Goal: Transaction & Acquisition: Obtain resource

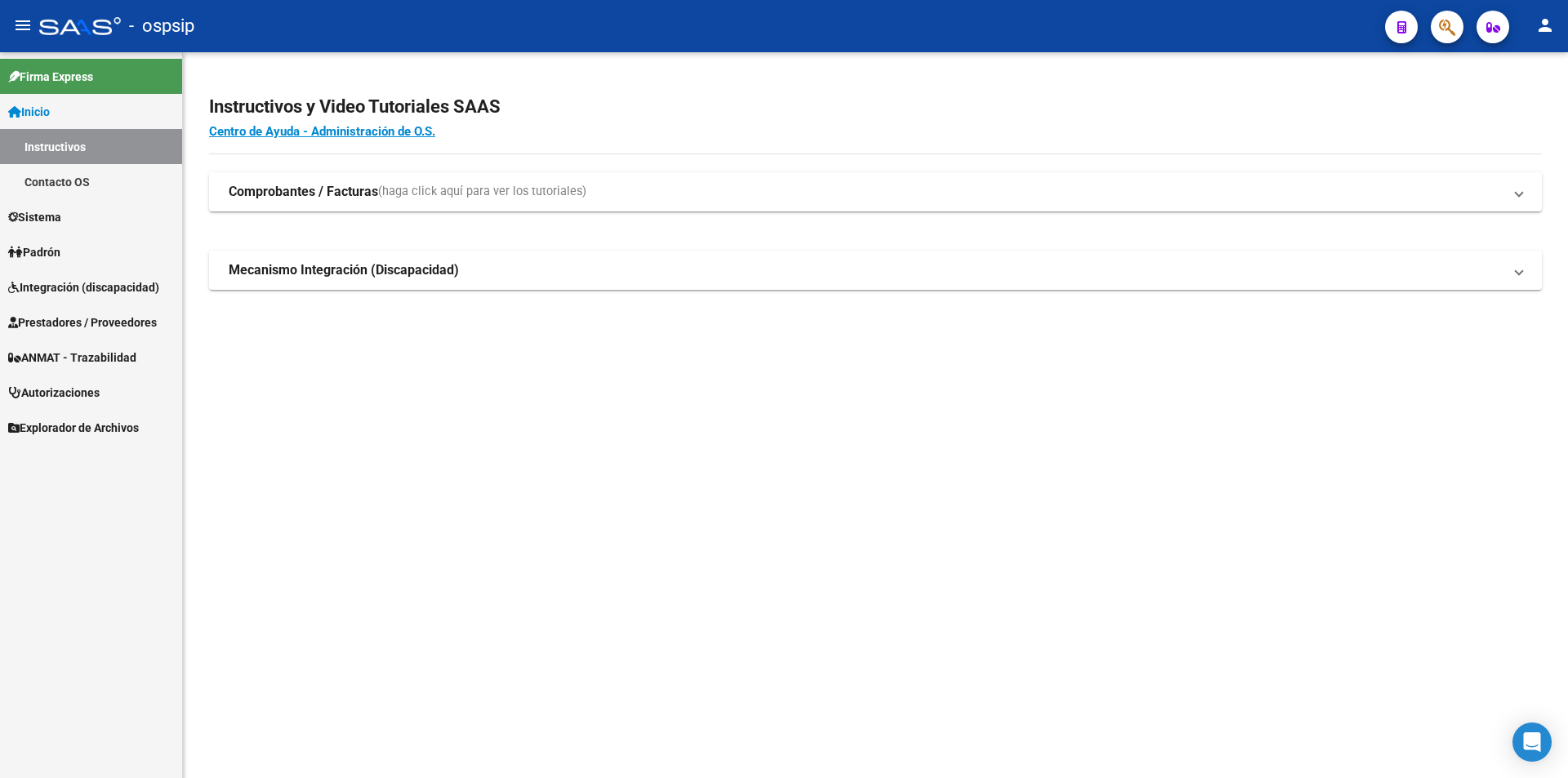
click at [68, 325] on span "Prestadores / Proveedores" at bounding box center [82, 323] width 149 height 18
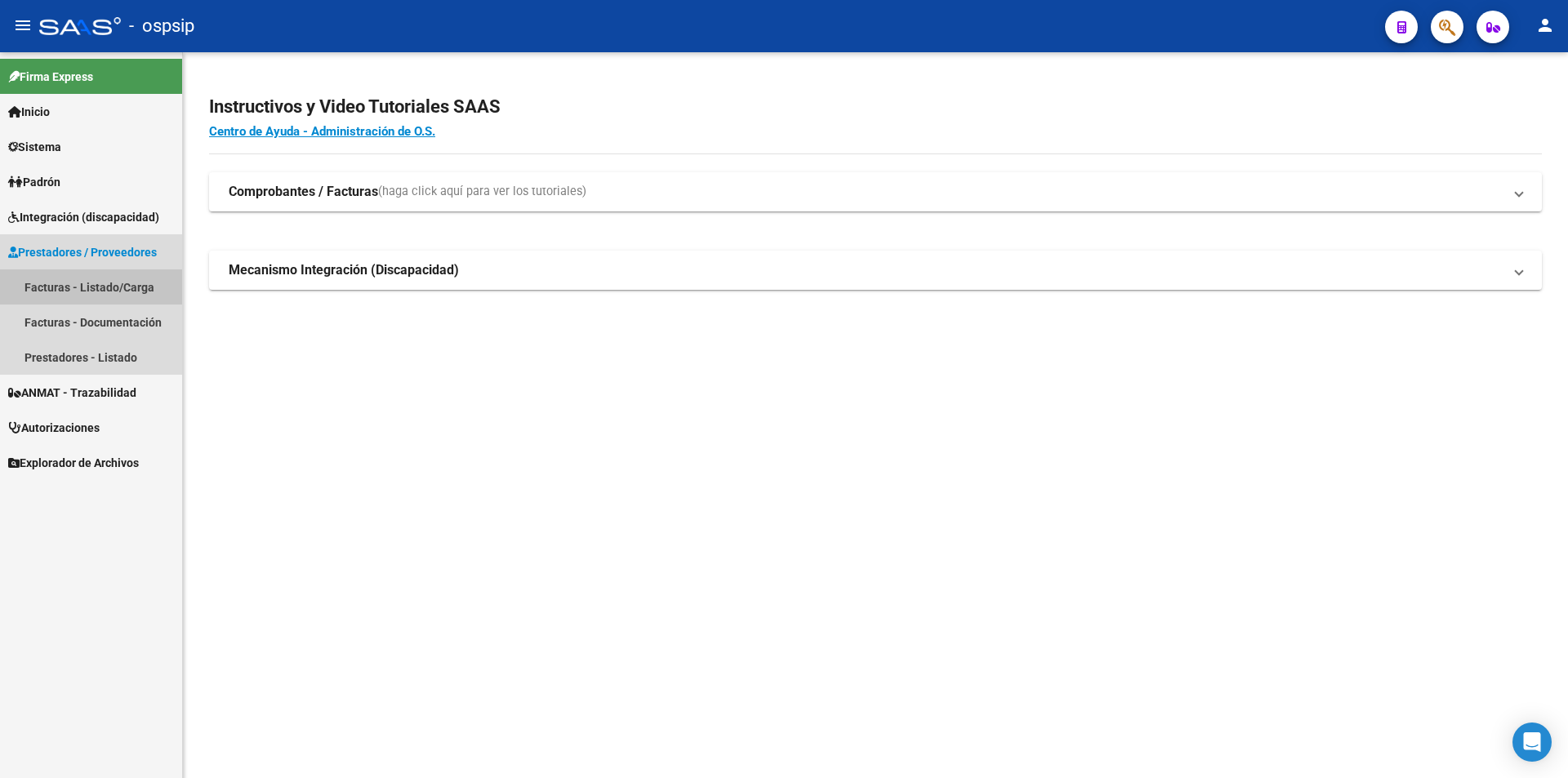
click at [57, 286] on link "Facturas - Listado/Carga" at bounding box center [90, 286] width 182 height 35
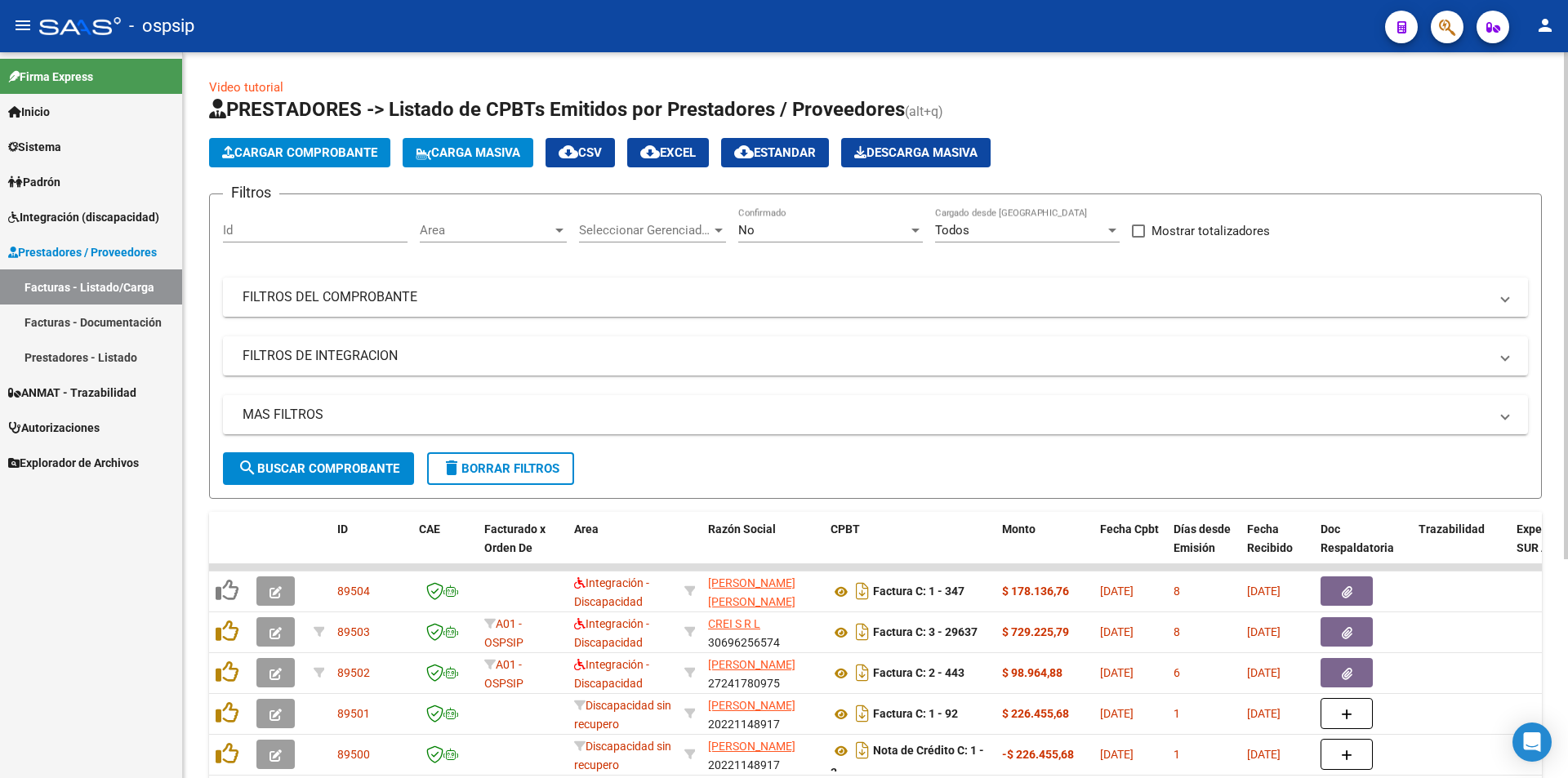
click at [317, 292] on mat-panel-title "FILTROS DEL COMPROBANTE" at bounding box center [865, 297] width 1246 height 18
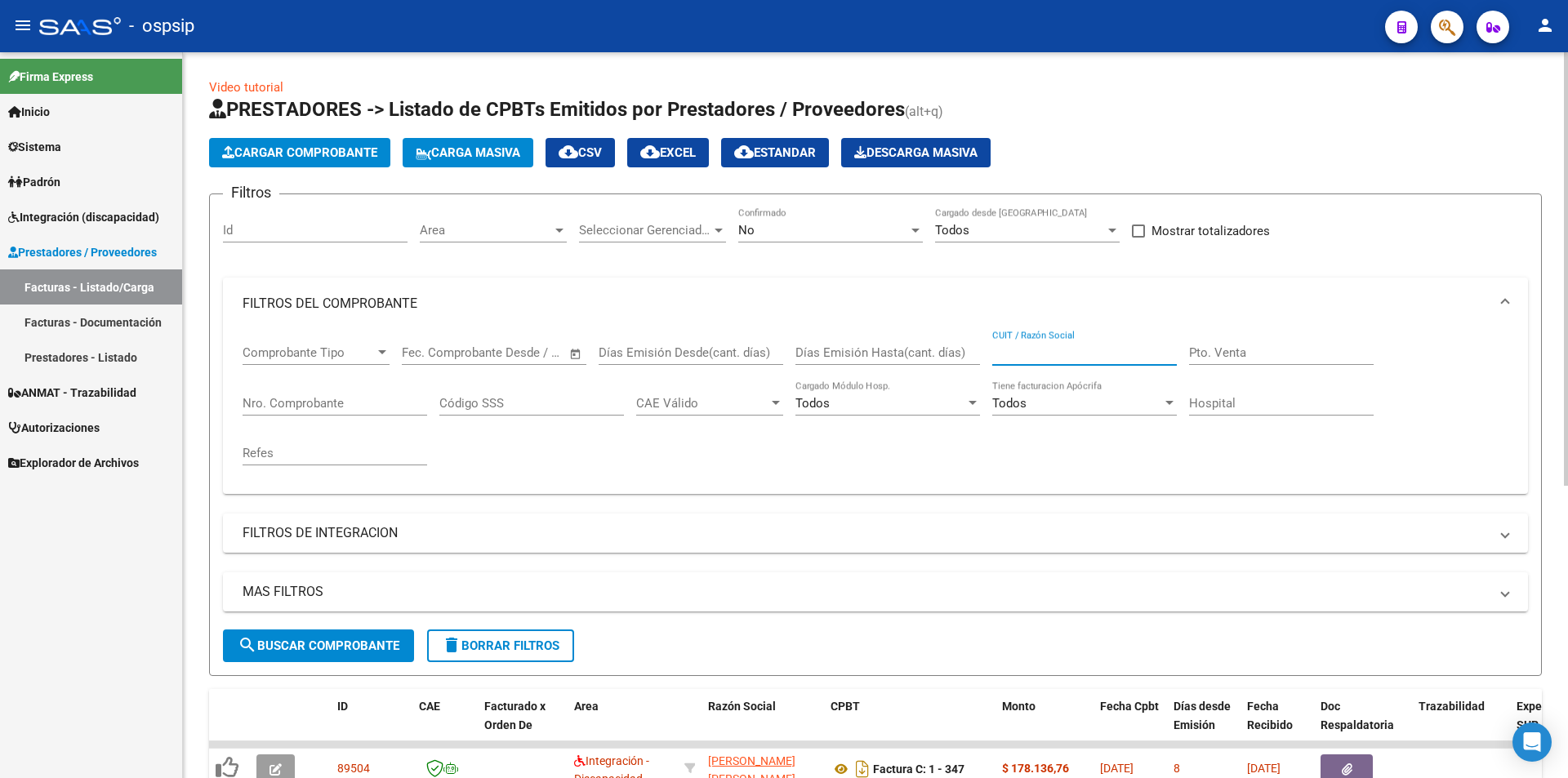
click at [1035, 352] on input "CUIT / Razón Social" at bounding box center [1085, 353] width 185 height 15
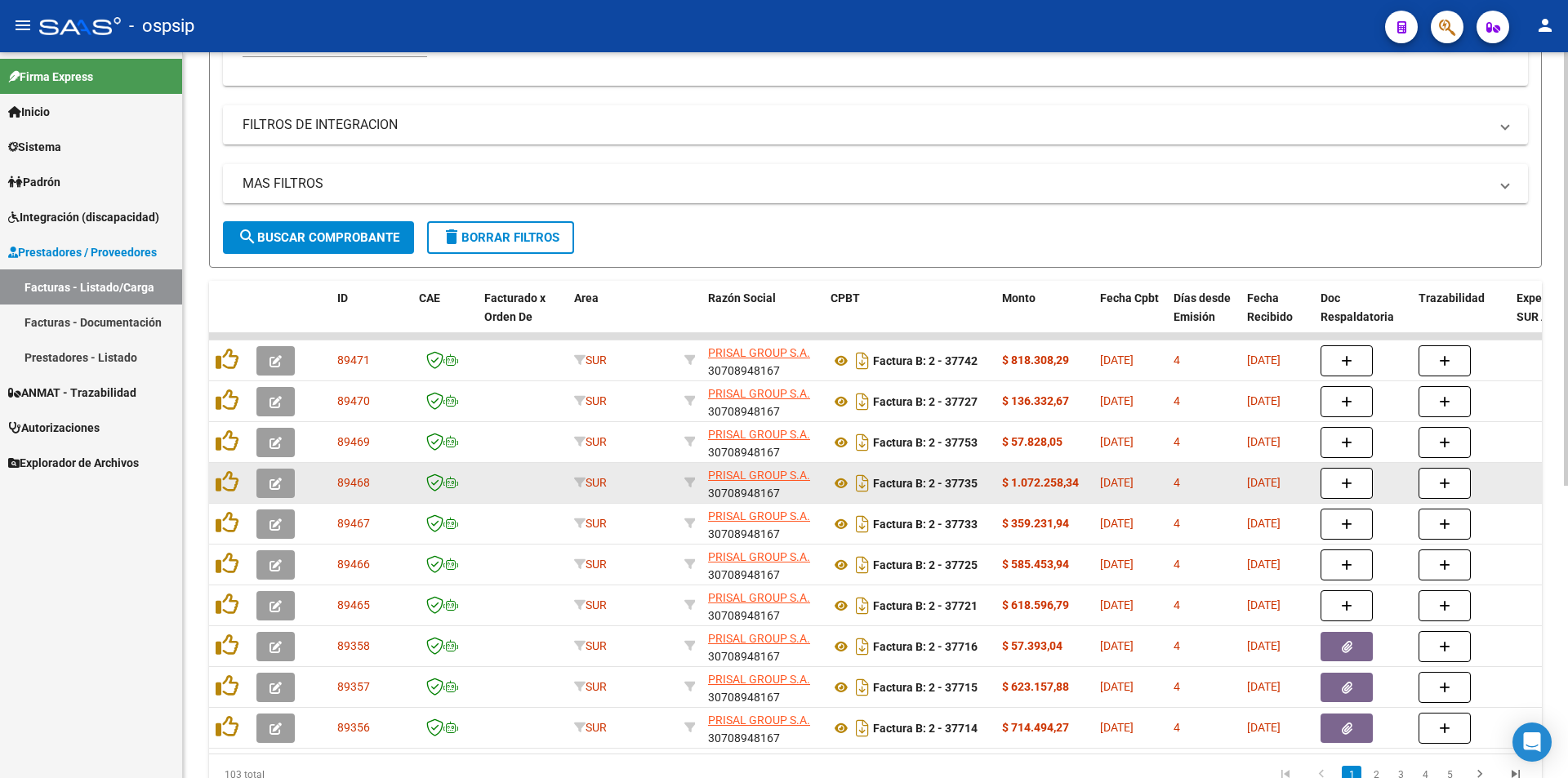
scroll to position [490, 0]
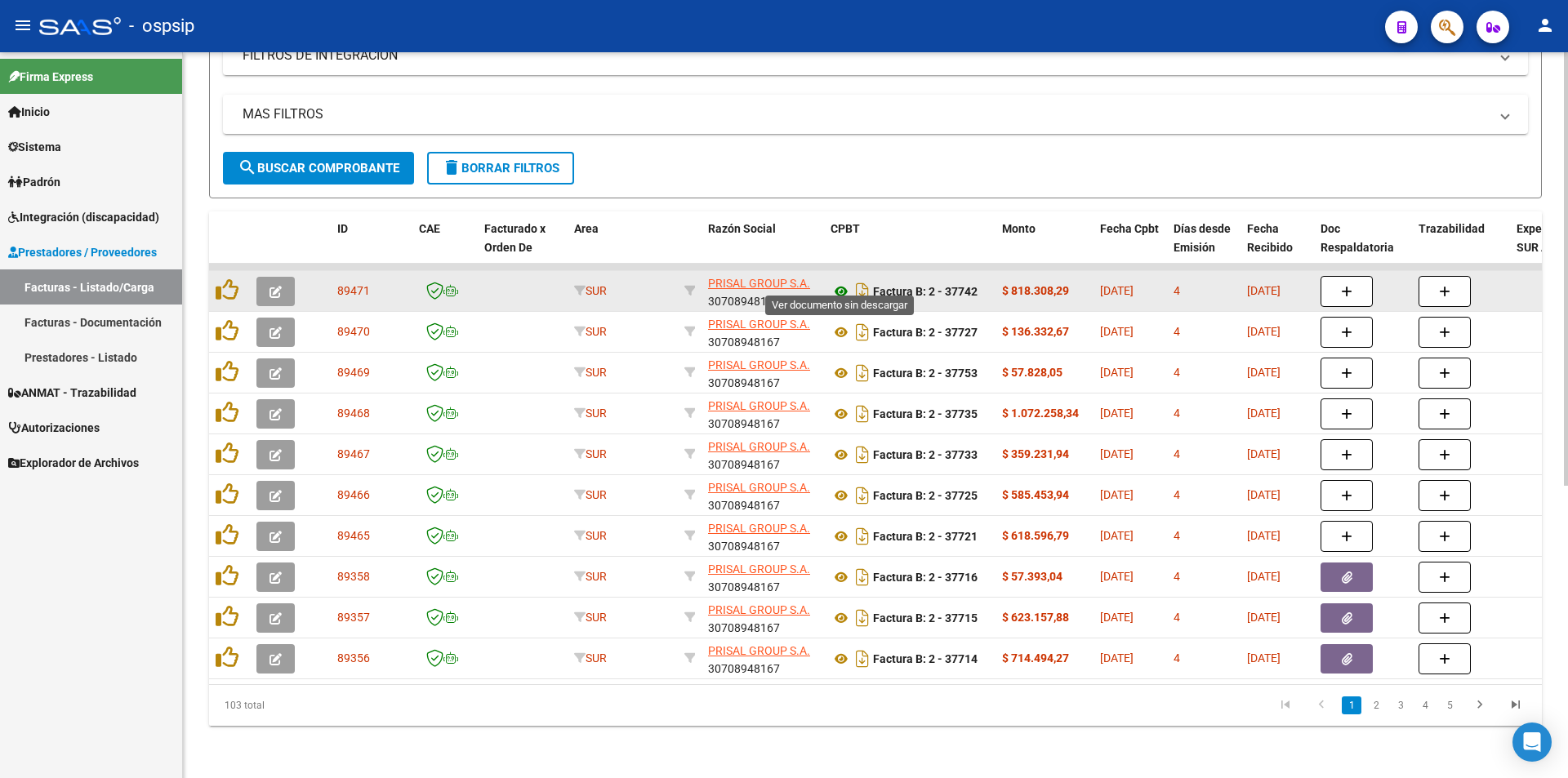
type input "PRISAL"
click at [839, 282] on icon at bounding box center [841, 292] width 21 height 20
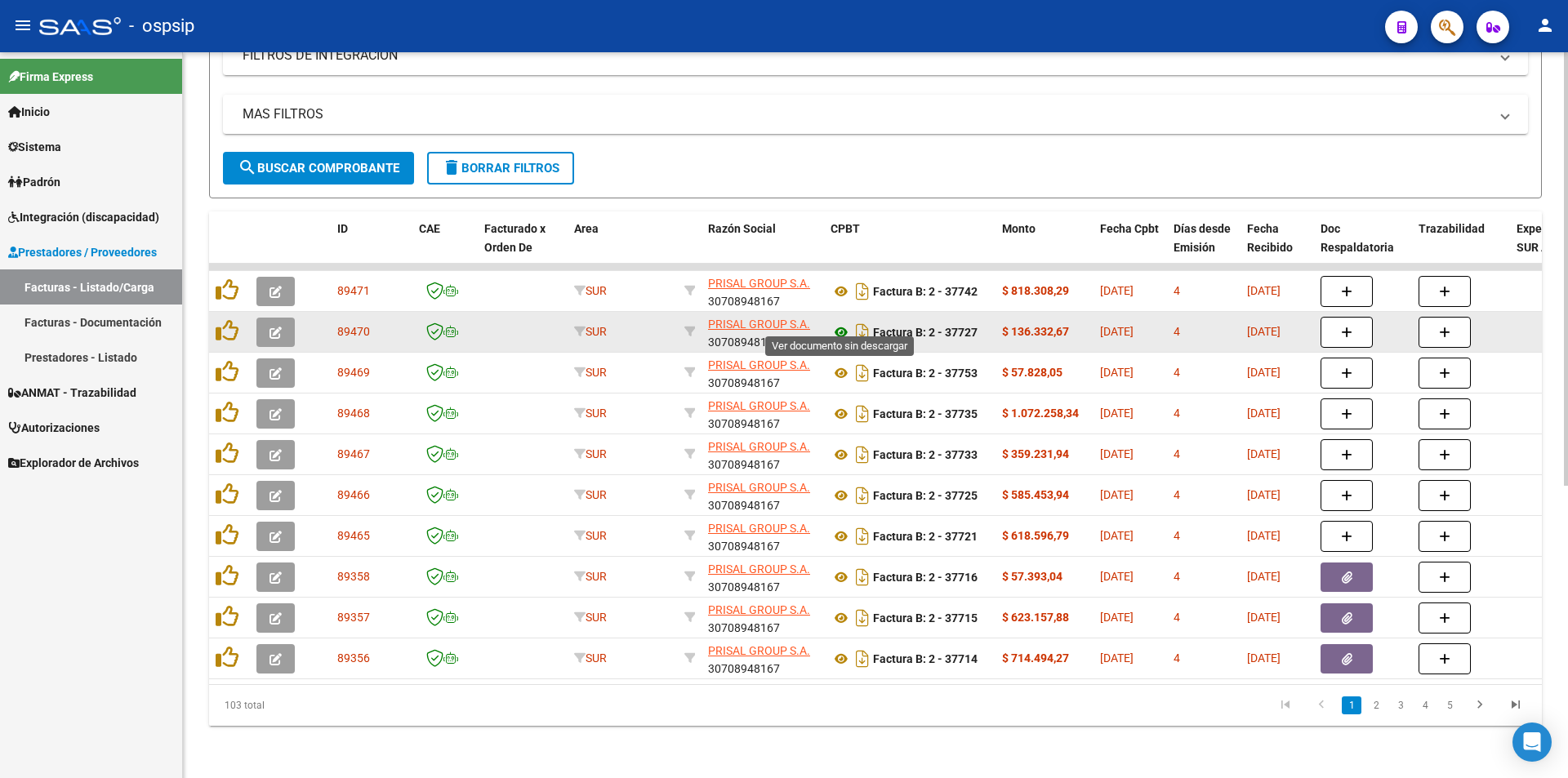
click at [838, 323] on icon at bounding box center [841, 333] width 21 height 20
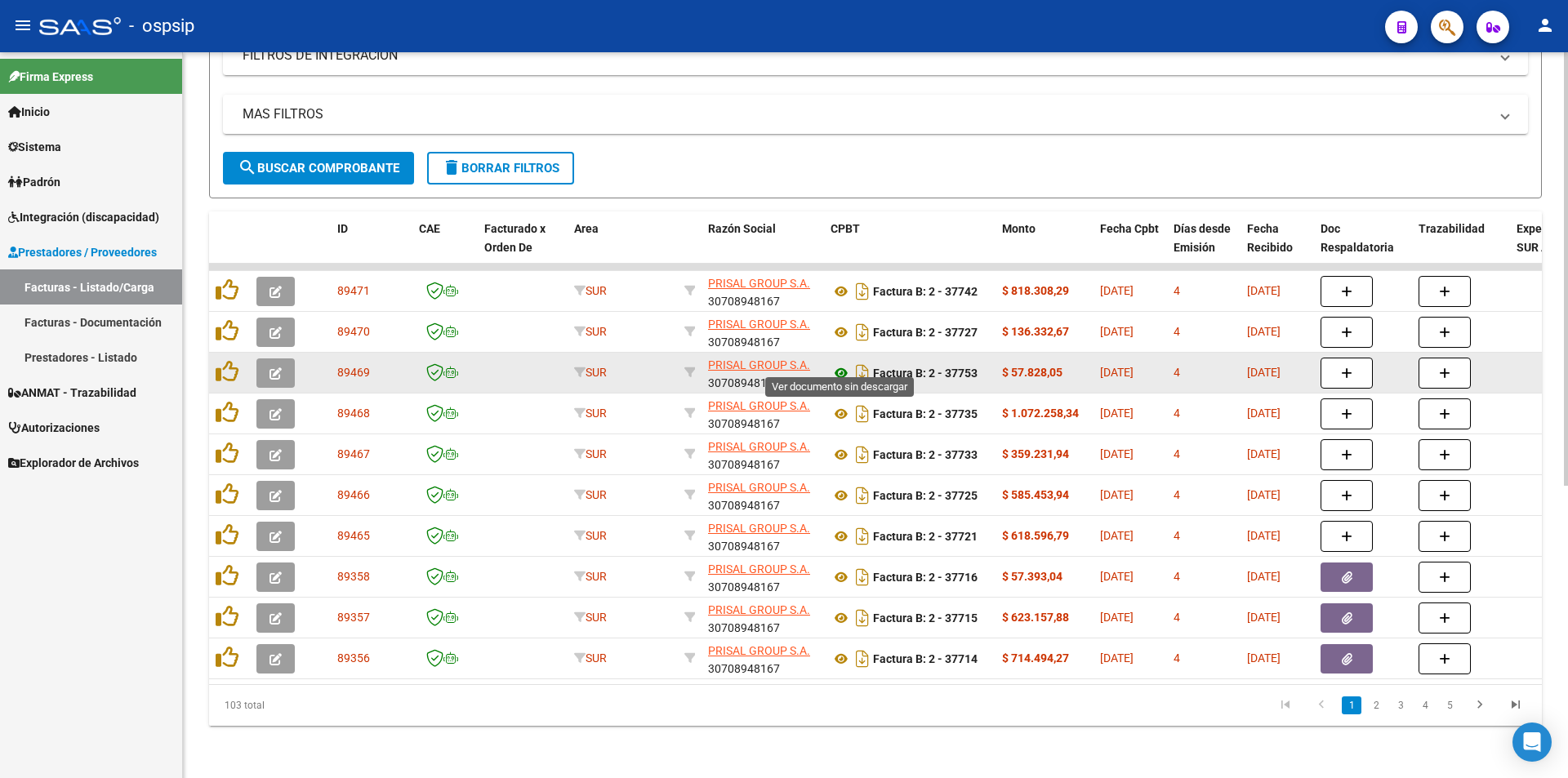
click at [838, 364] on icon at bounding box center [841, 374] width 21 height 20
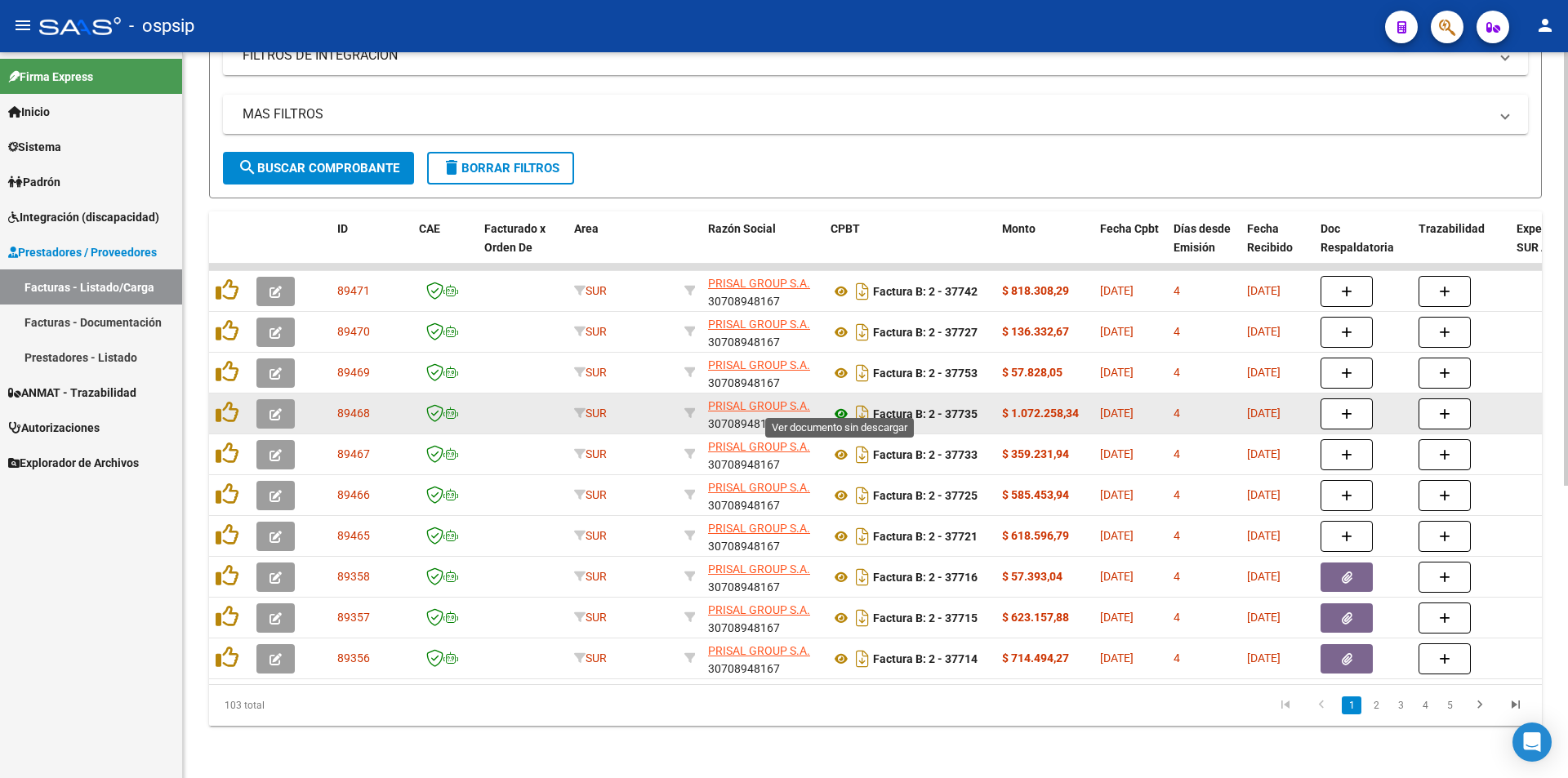
click at [842, 404] on icon at bounding box center [841, 414] width 21 height 20
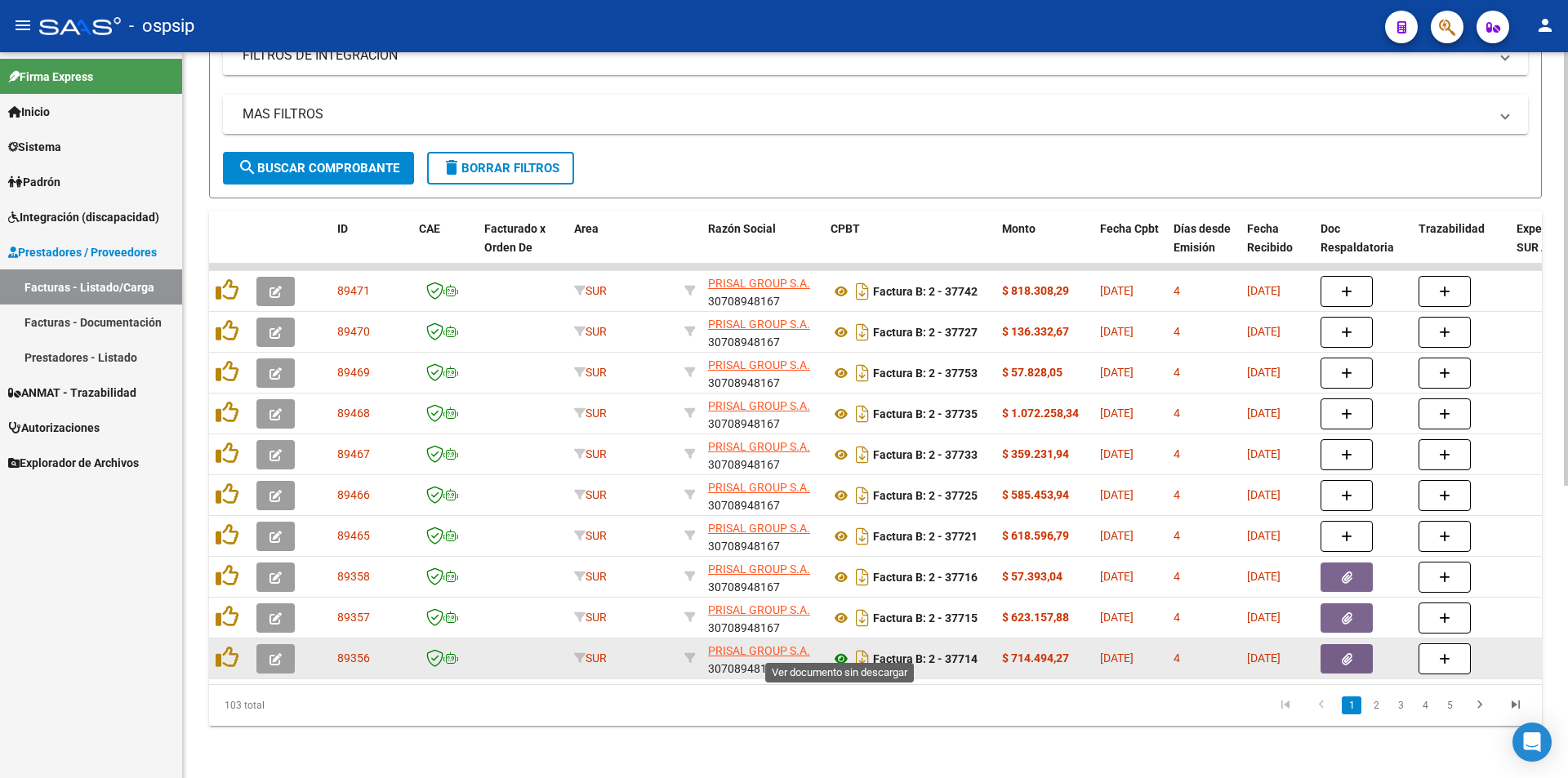
click at [840, 650] on icon at bounding box center [841, 660] width 21 height 20
click at [1356, 651] on button "button" at bounding box center [1346, 660] width 53 height 30
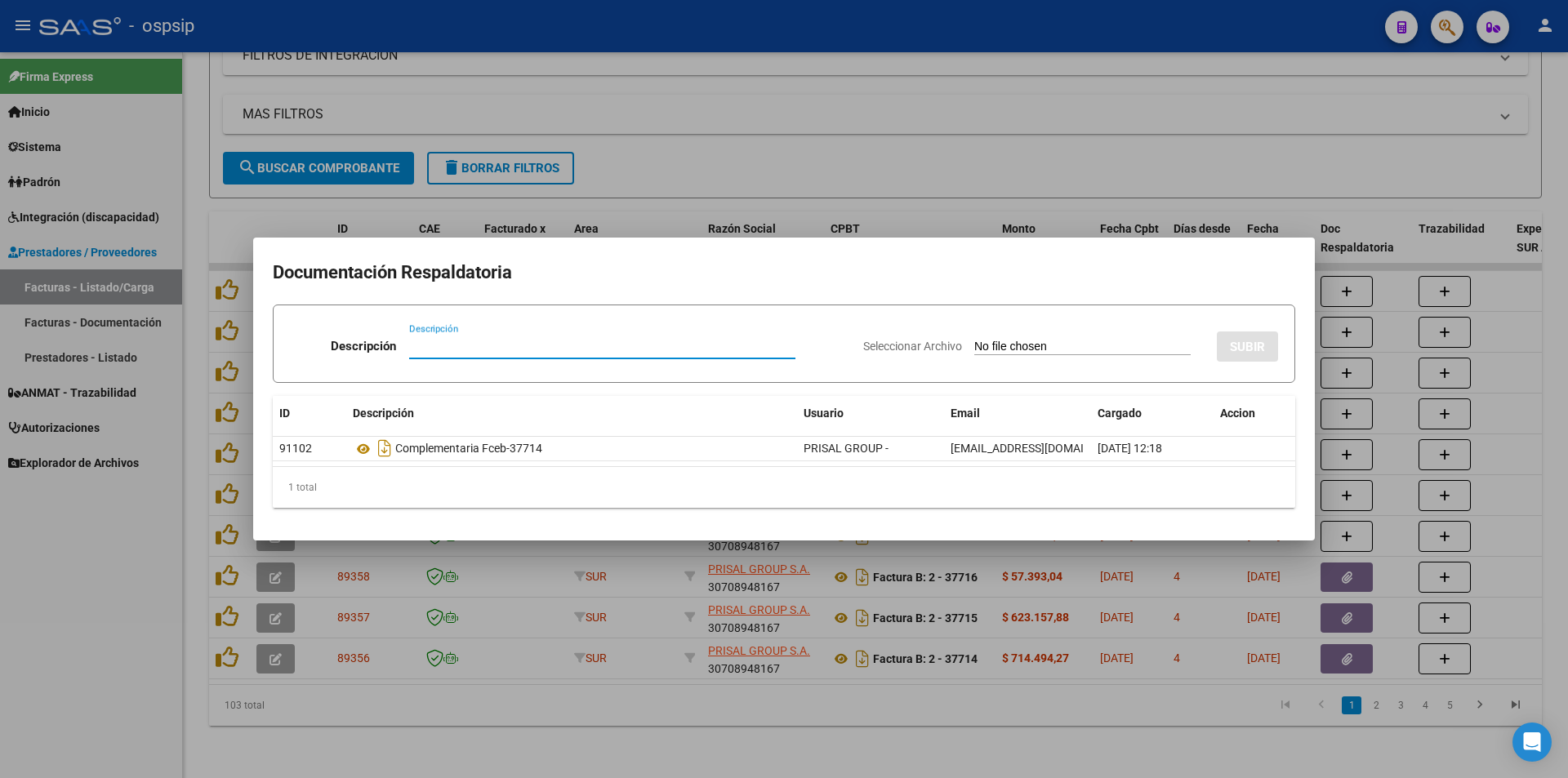
click at [574, 730] on div at bounding box center [784, 389] width 1568 height 778
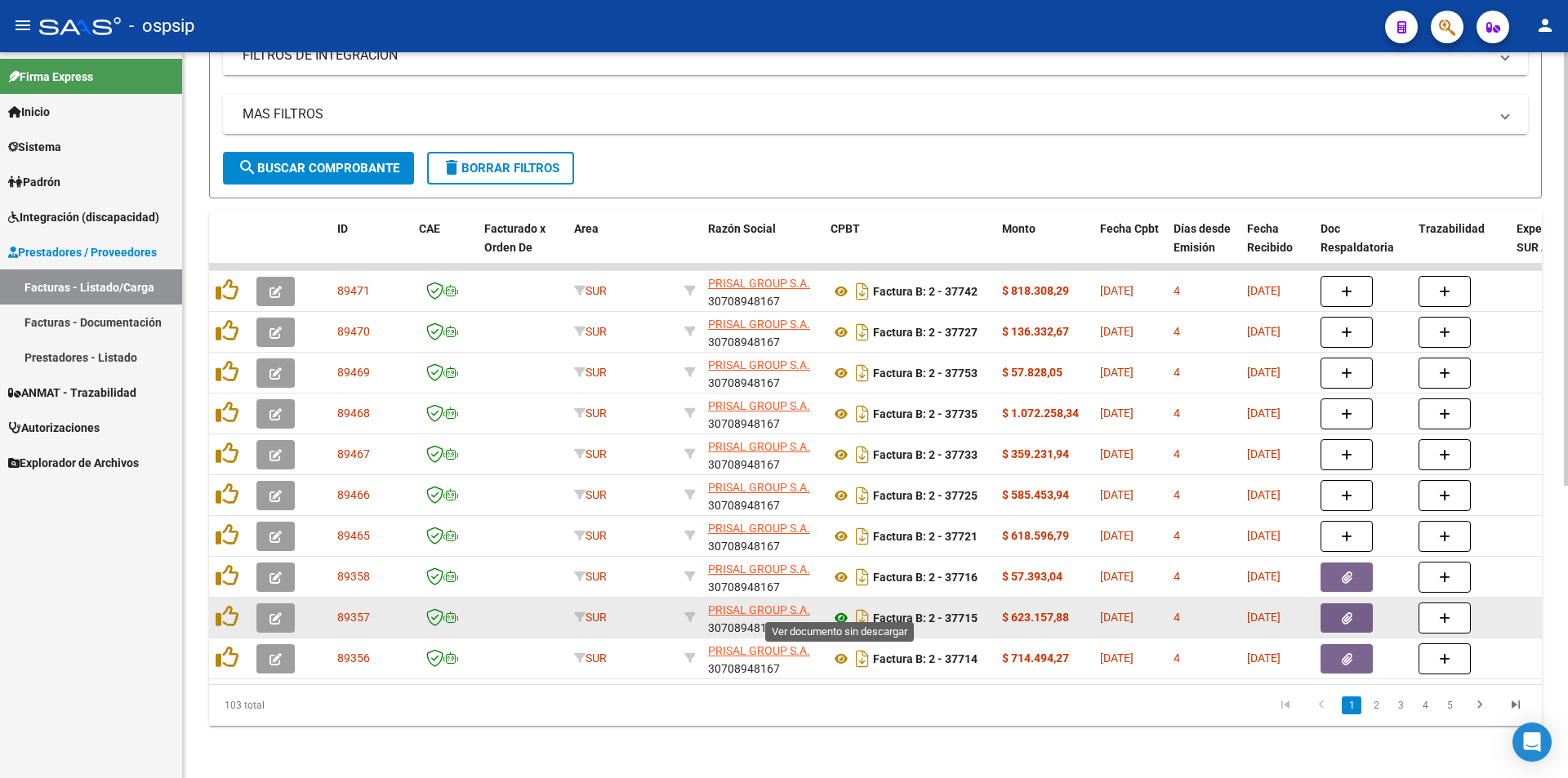
click at [838, 608] on icon at bounding box center [841, 618] width 21 height 20
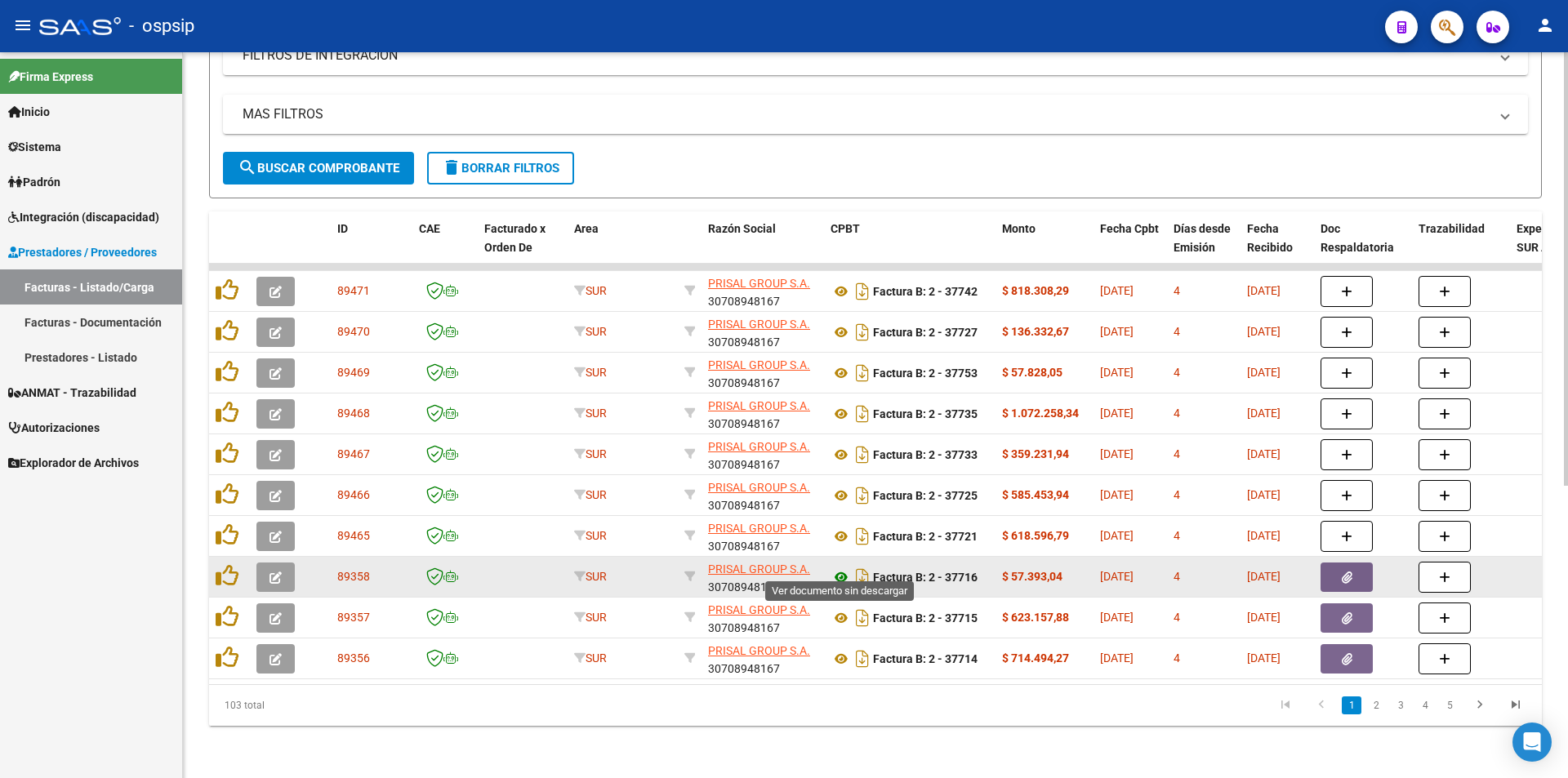
click at [842, 567] on icon at bounding box center [841, 577] width 21 height 20
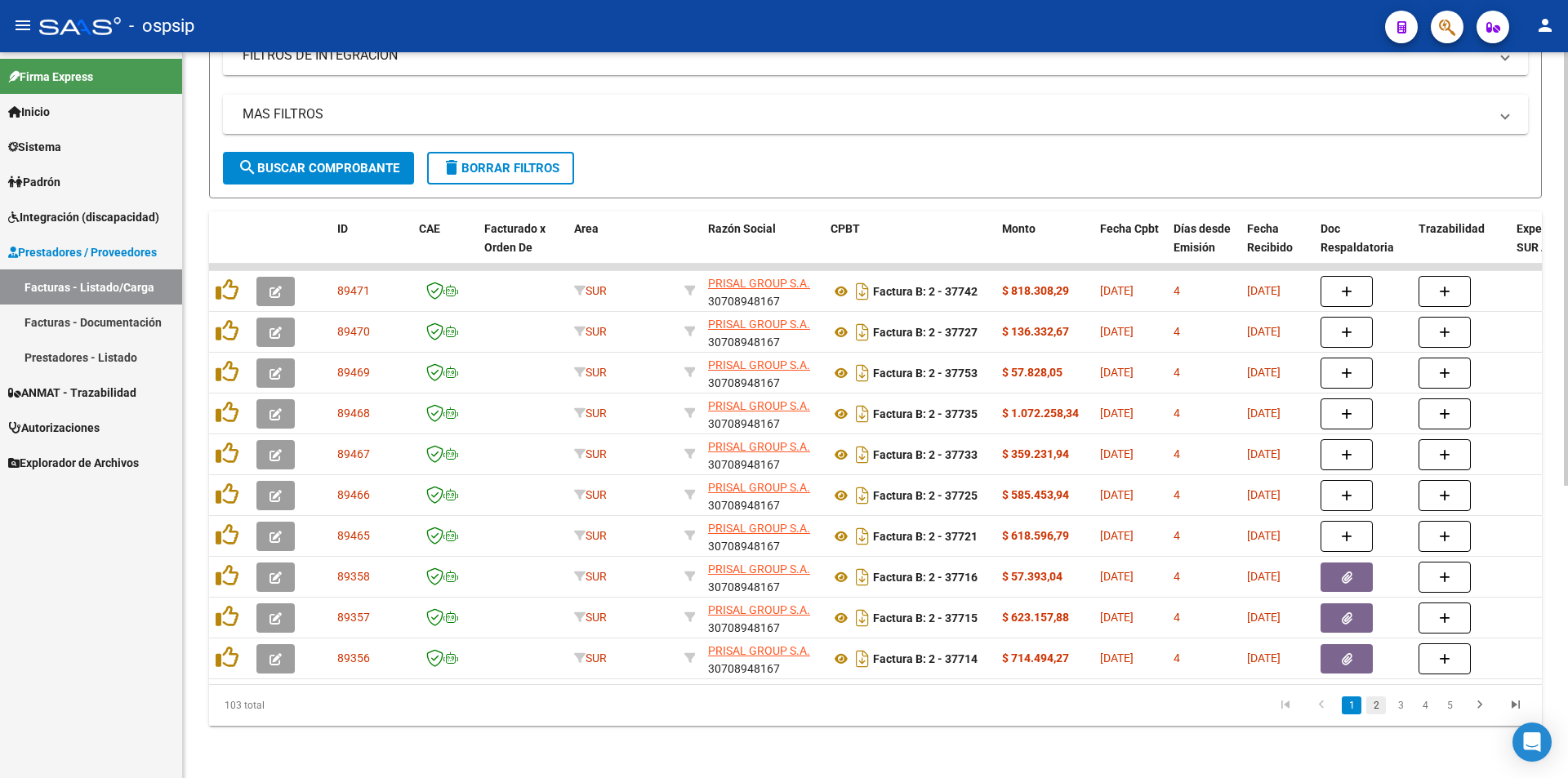
click at [1374, 710] on link "2" at bounding box center [1376, 705] width 20 height 18
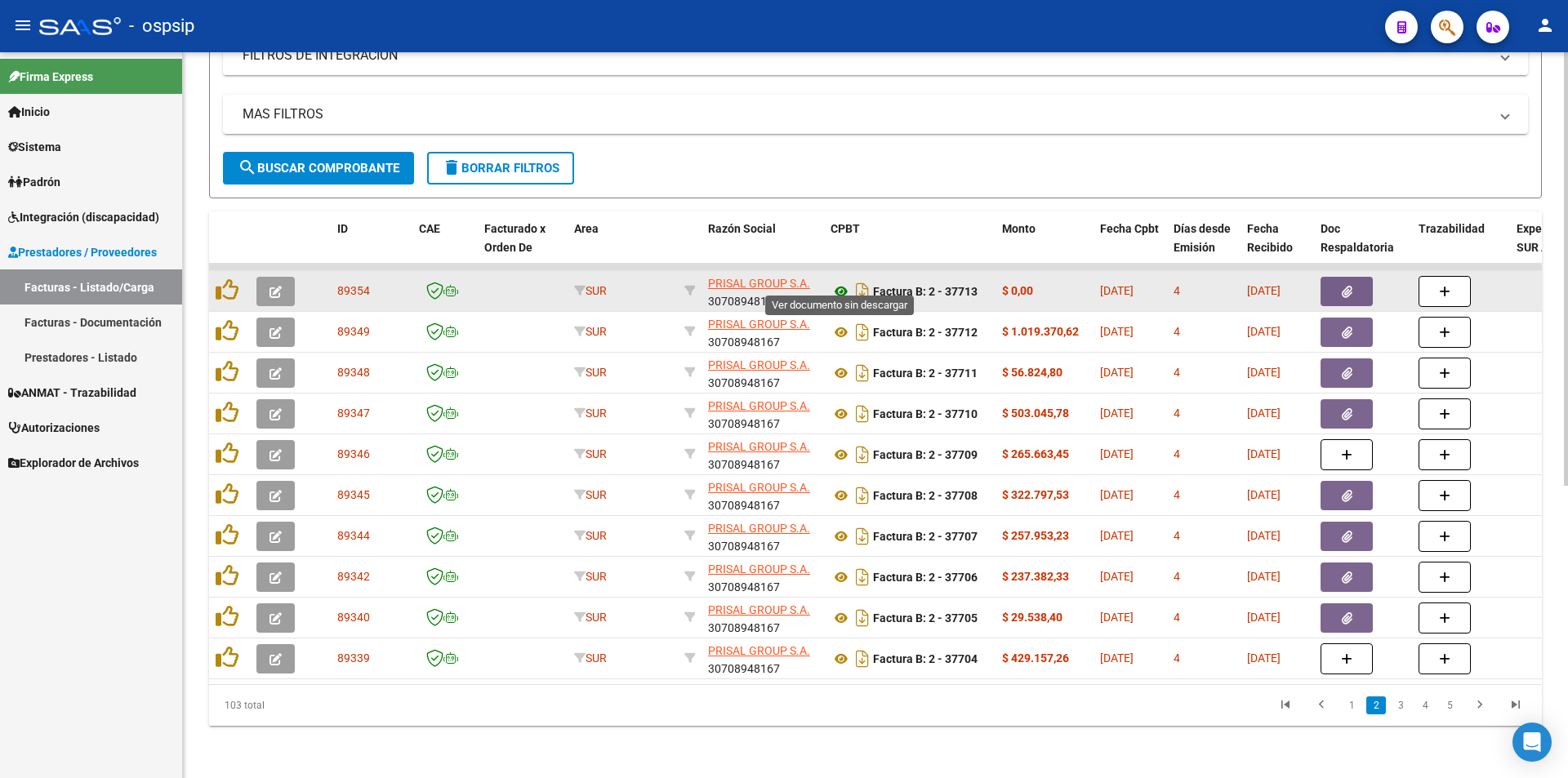
click at [847, 282] on icon at bounding box center [841, 292] width 21 height 20
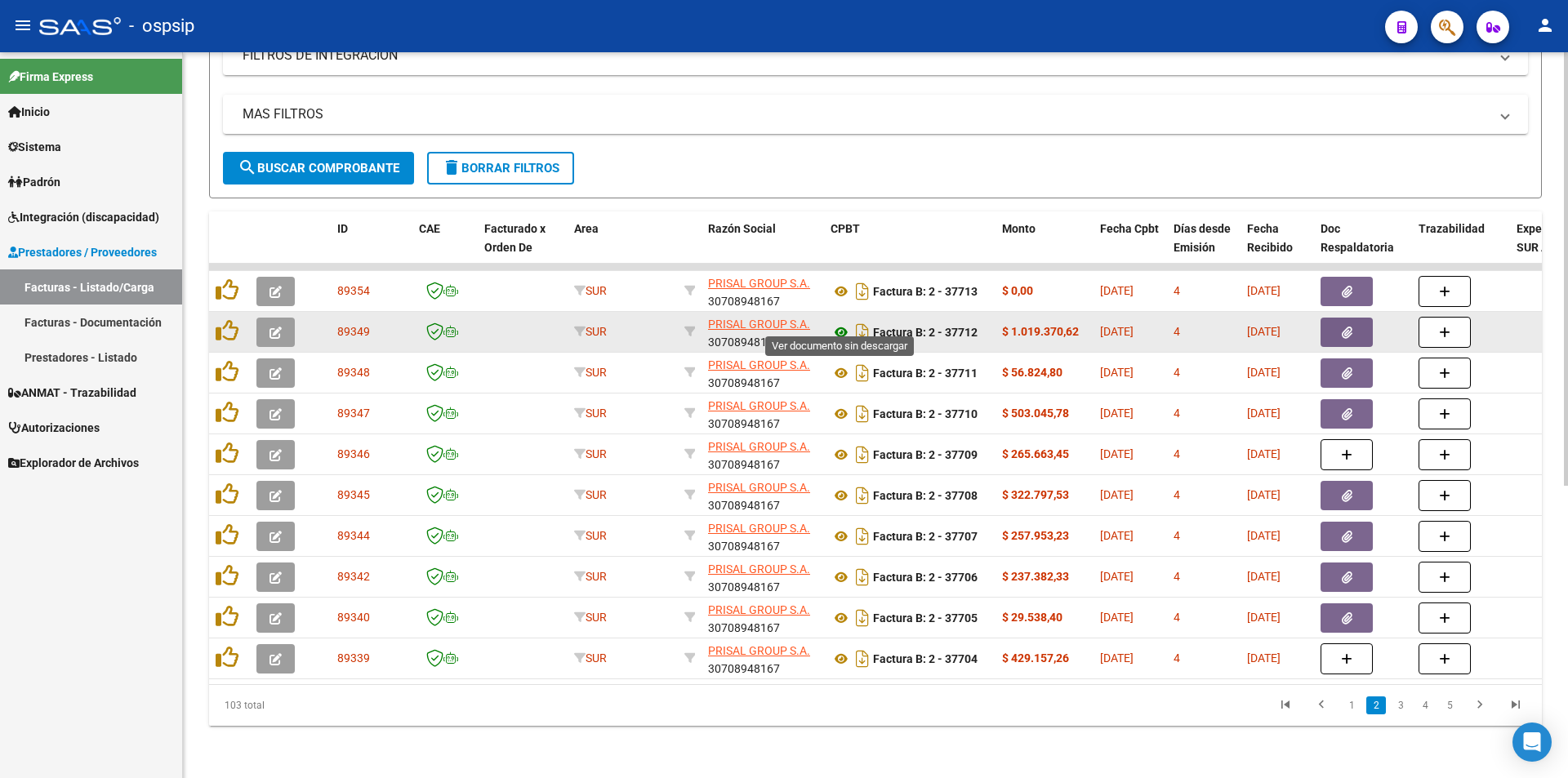
click at [838, 325] on icon at bounding box center [841, 333] width 21 height 20
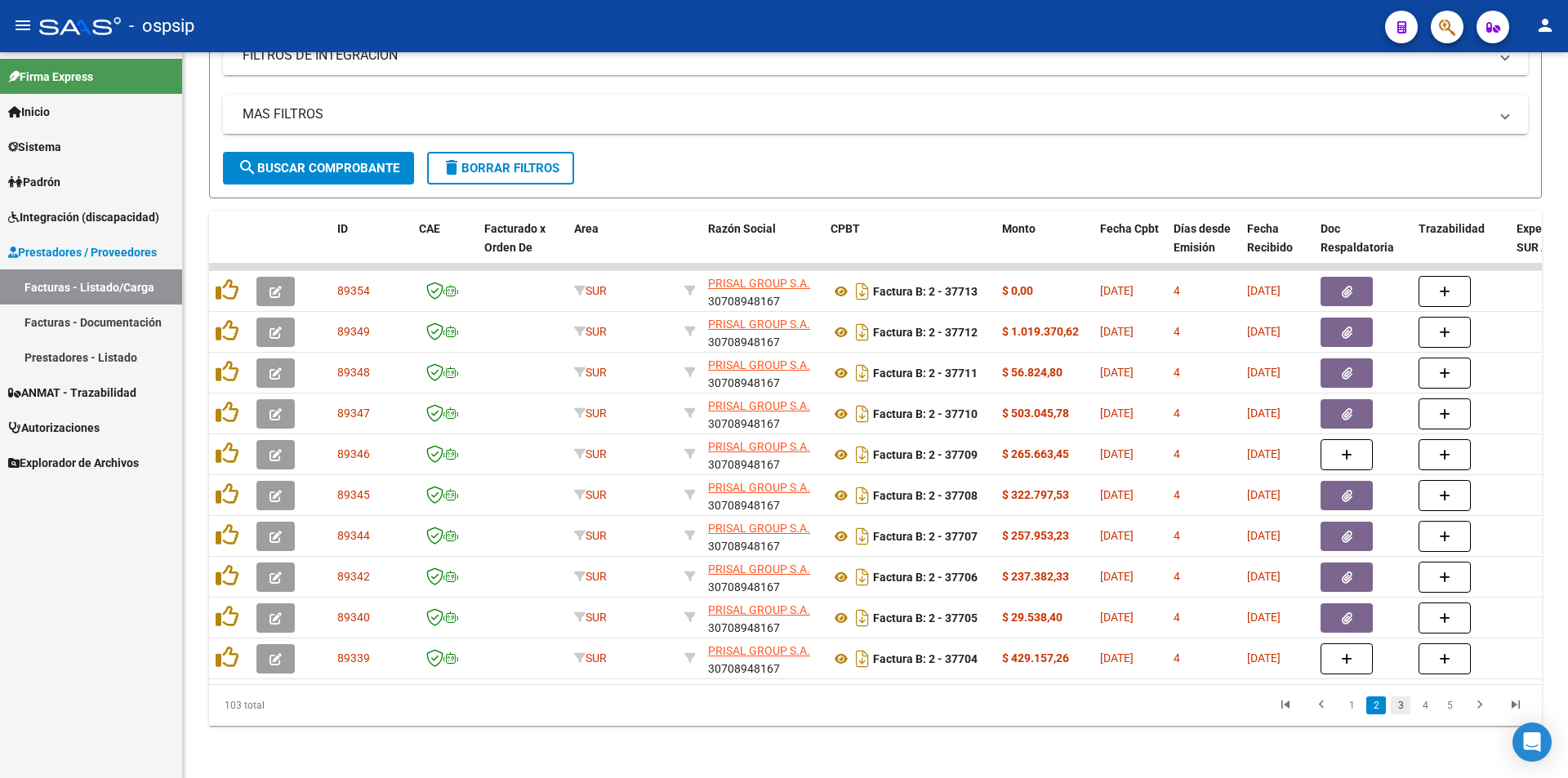
click at [1400, 706] on link "3" at bounding box center [1401, 705] width 20 height 18
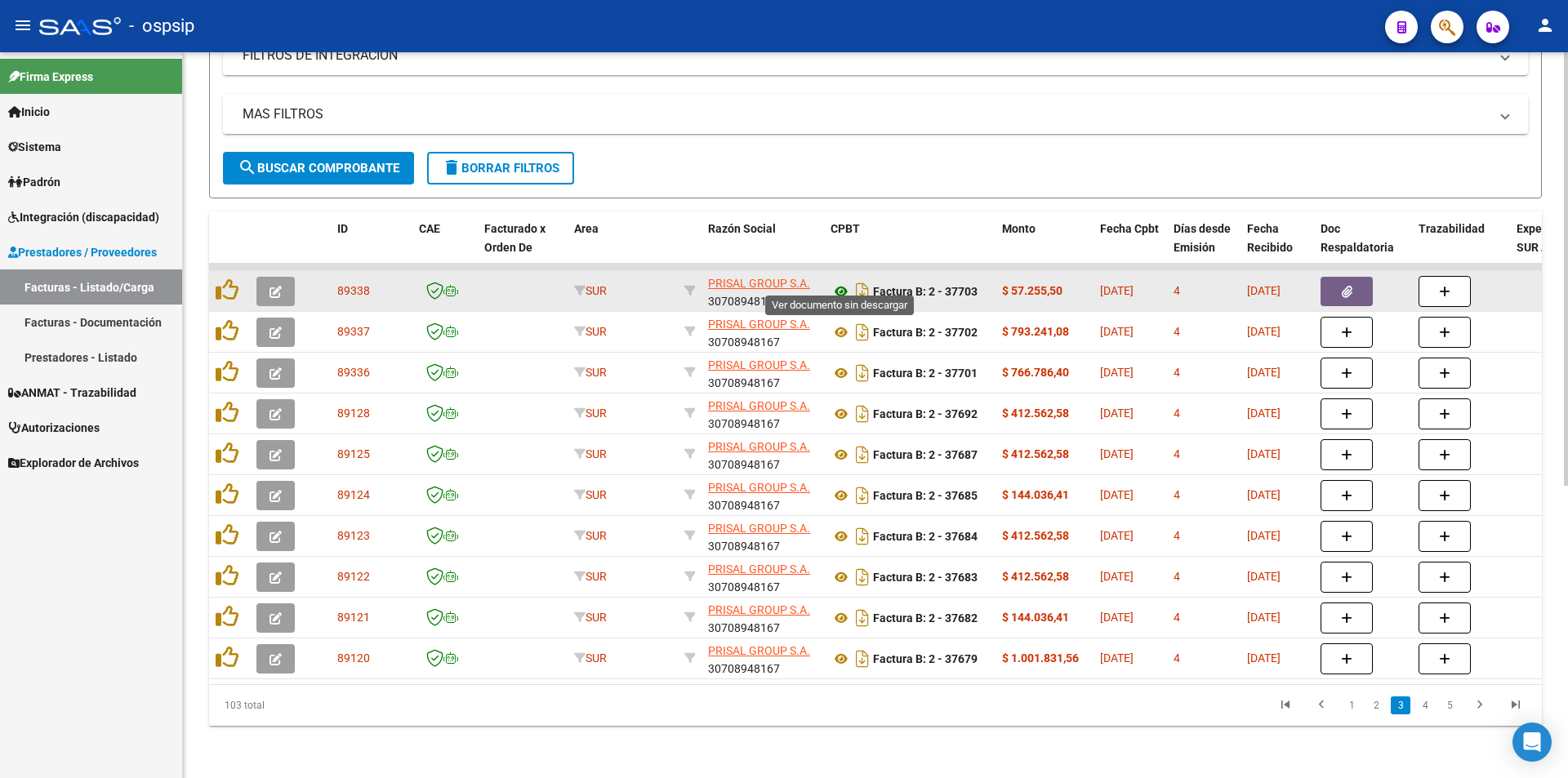
click at [842, 282] on icon at bounding box center [841, 292] width 21 height 20
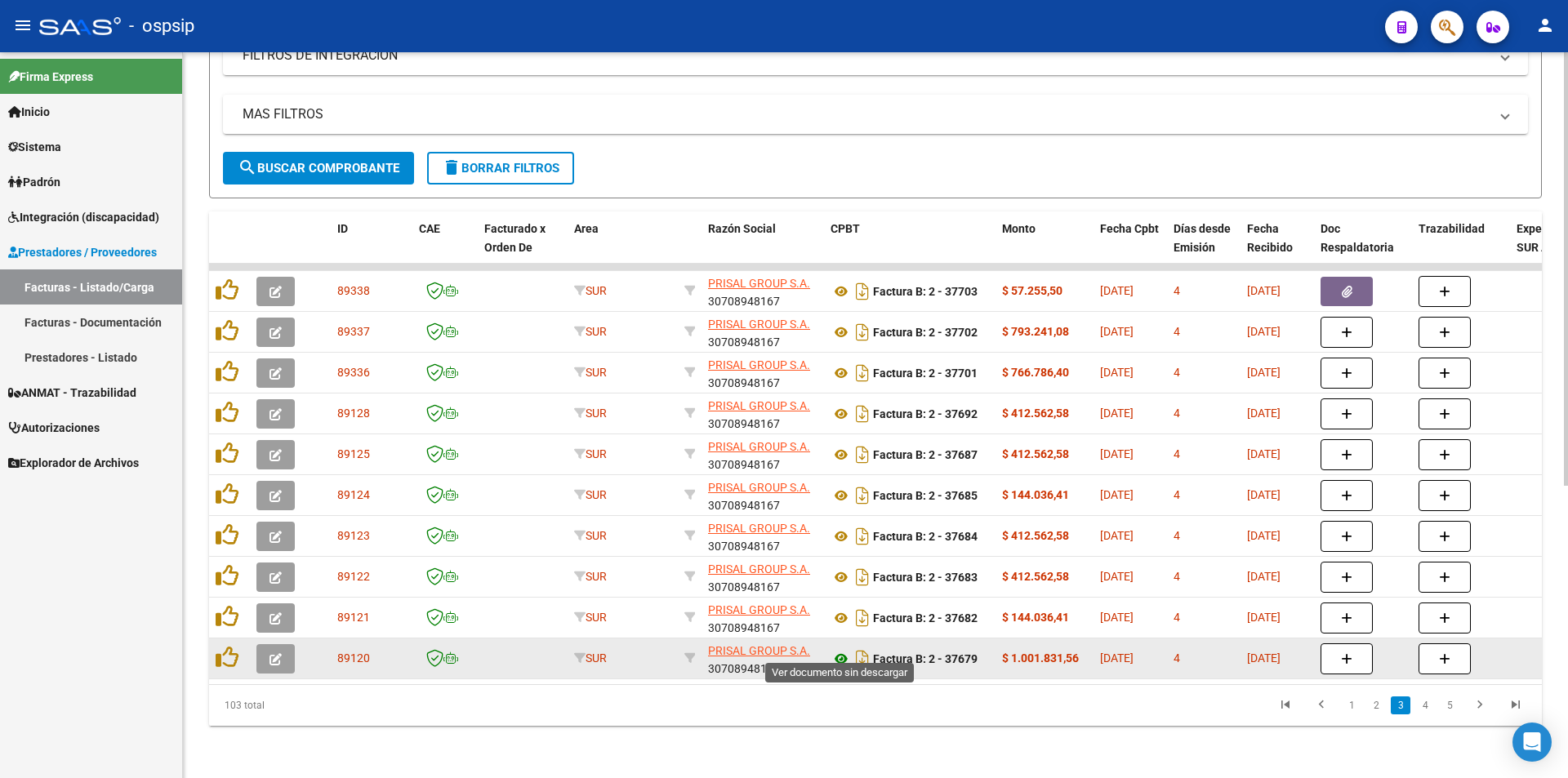
click at [838, 650] on icon at bounding box center [841, 660] width 21 height 20
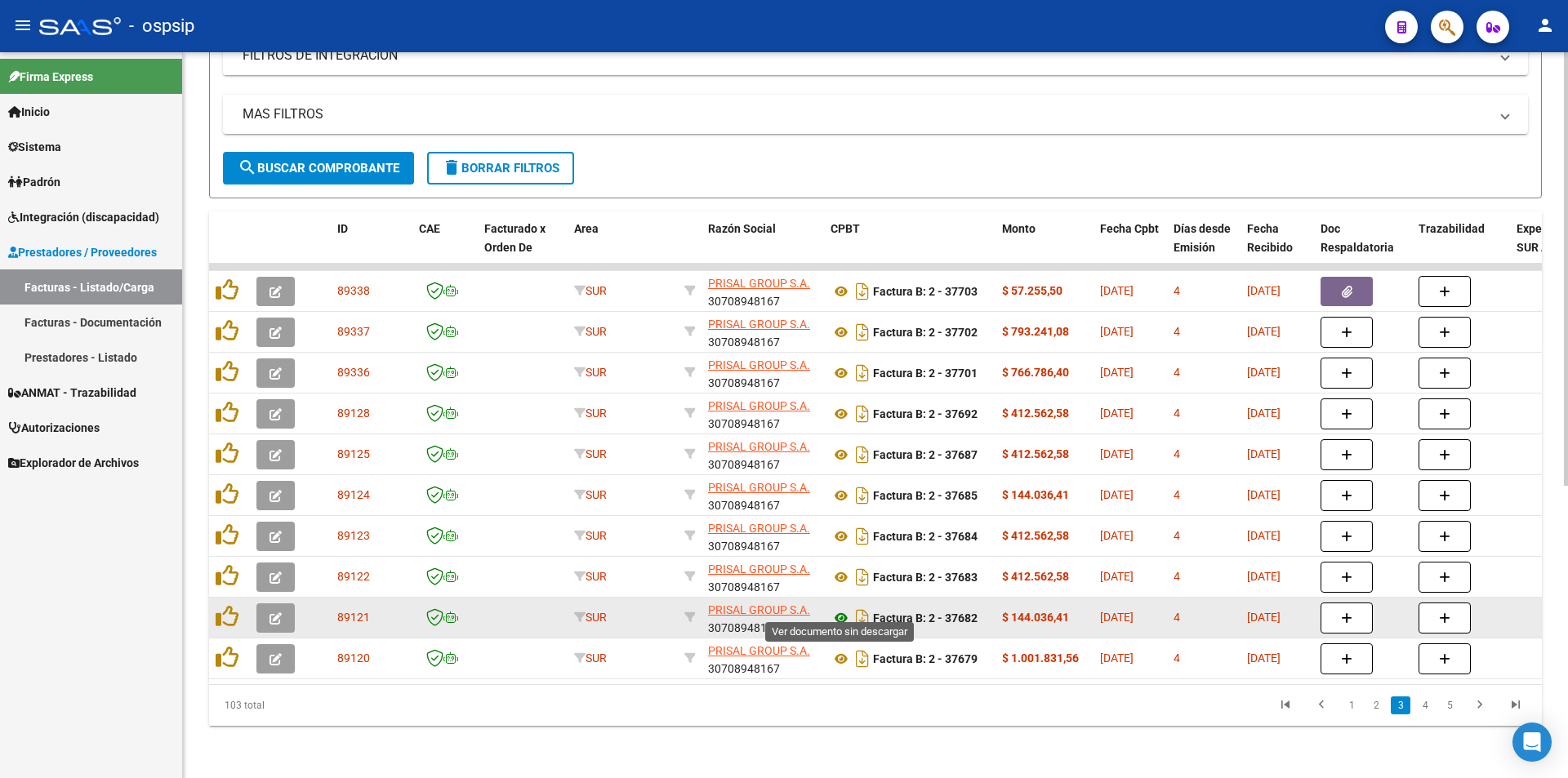
click at [842, 608] on icon at bounding box center [841, 618] width 21 height 20
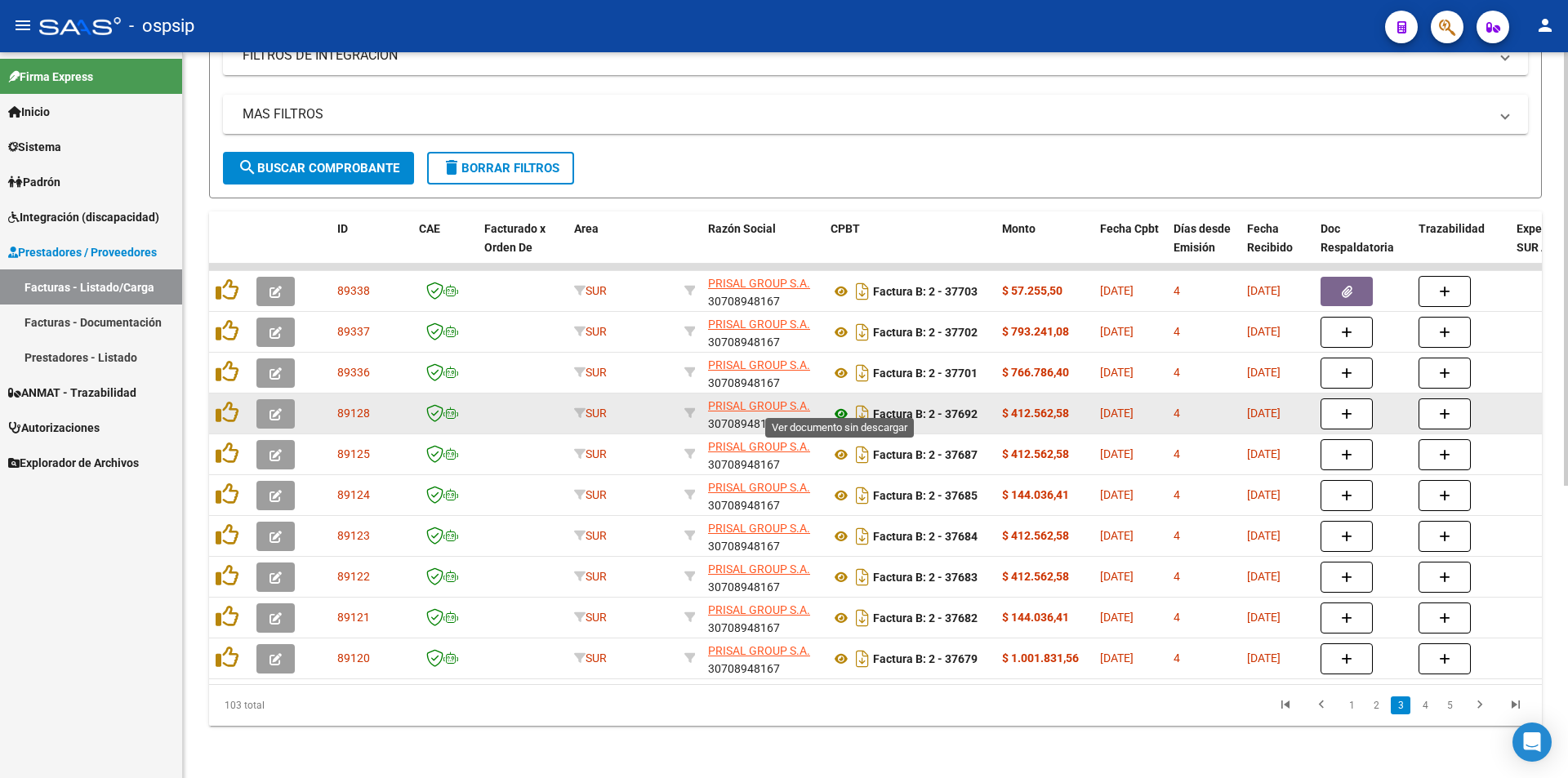
click at [843, 404] on icon at bounding box center [841, 414] width 21 height 20
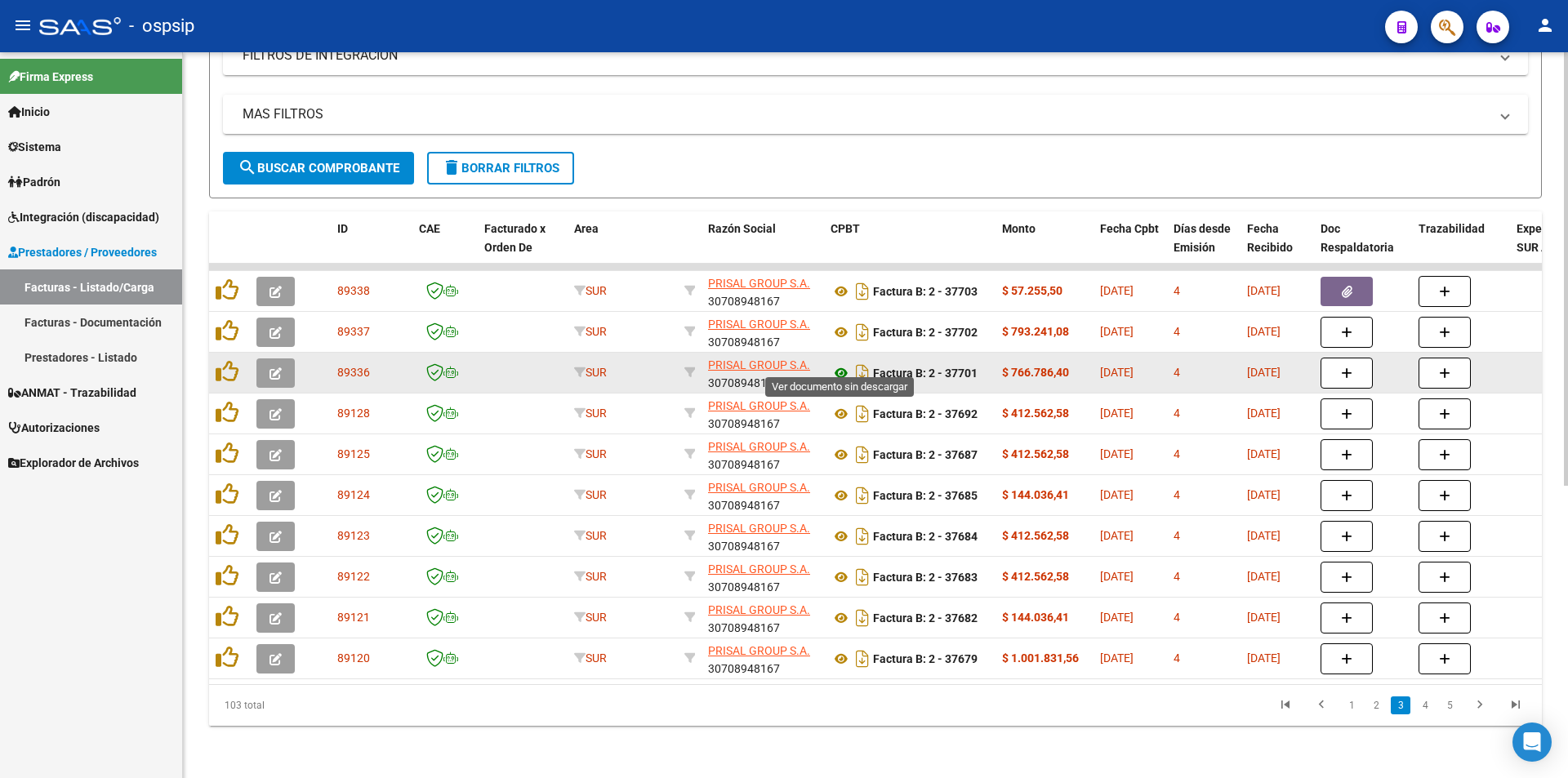
click at [844, 364] on icon at bounding box center [841, 374] width 21 height 20
